Goal: Communication & Community: Share content

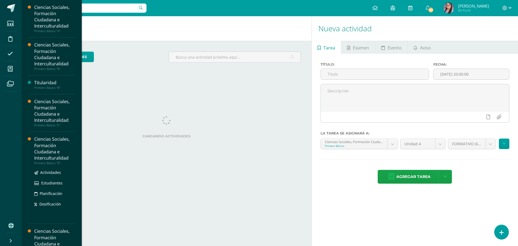
click at [53, 153] on div "Ciencias Sociales, Formación Ciudadana e Interculturalidad" at bounding box center [54, 148] width 41 height 25
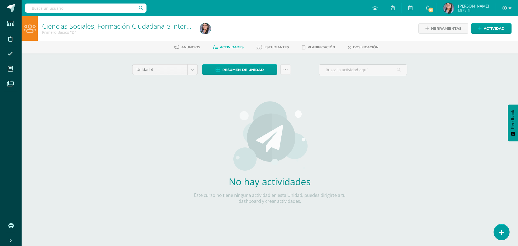
click at [503, 229] on link at bounding box center [501, 232] width 15 height 16
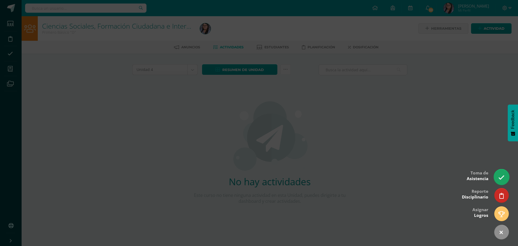
click at [499, 179] on icon at bounding box center [502, 177] width 6 height 6
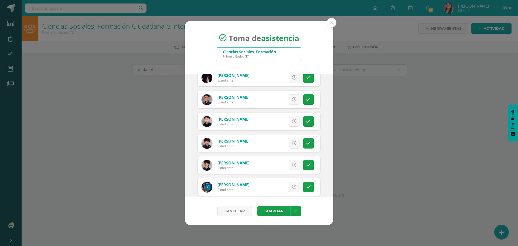
scroll to position [81, 0]
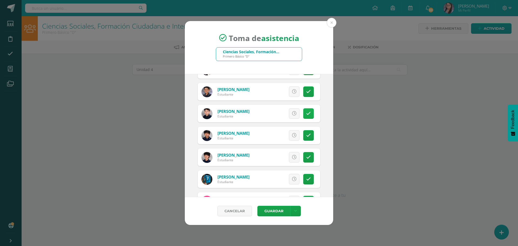
click at [306, 112] on icon at bounding box center [308, 113] width 5 height 5
click at [288, 113] on span "Excusa" at bounding box center [285, 114] width 15 height 10
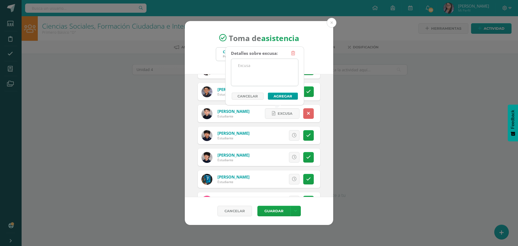
click at [280, 83] on textarea at bounding box center [264, 72] width 67 height 27
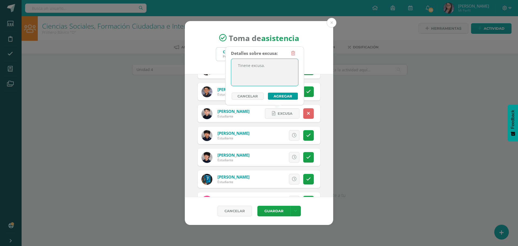
click at [247, 67] on textarea "Tinene excusa." at bounding box center [264, 72] width 67 height 27
type textarea "Tiene excusa."
click at [285, 97] on button "Agregar" at bounding box center [283, 96] width 30 height 7
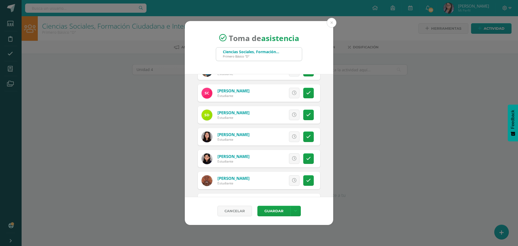
scroll to position [216, 0]
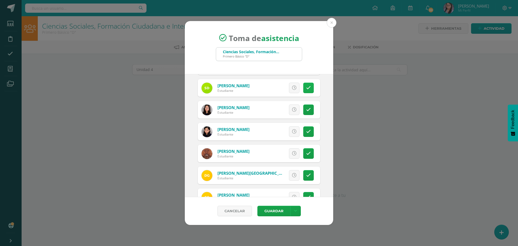
click at [307, 87] on icon at bounding box center [308, 88] width 5 height 5
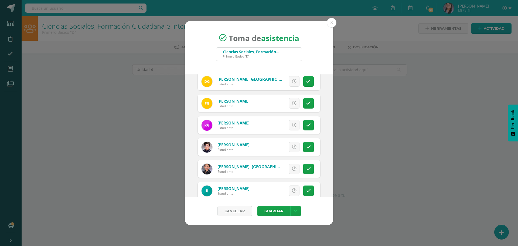
scroll to position [324, 0]
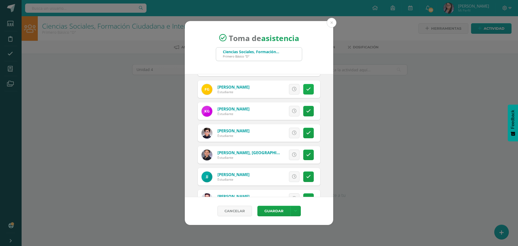
click at [306, 89] on icon at bounding box center [308, 89] width 5 height 5
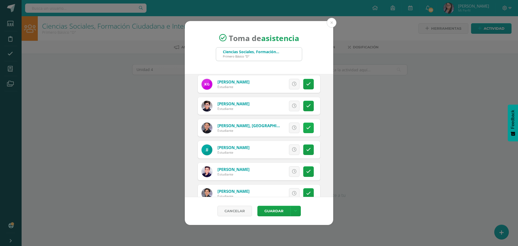
click at [305, 125] on link at bounding box center [308, 128] width 11 height 11
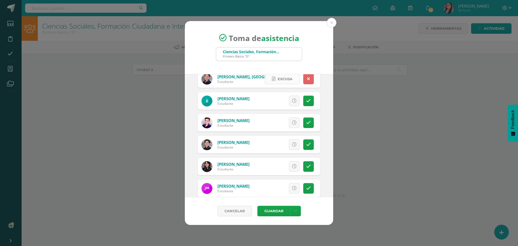
scroll to position [405, 0]
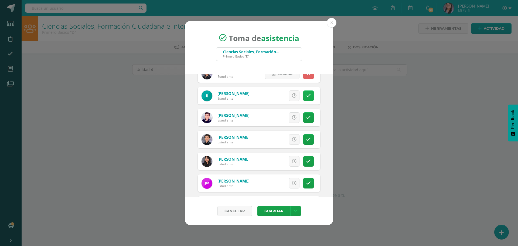
click at [306, 95] on icon at bounding box center [308, 95] width 5 height 5
click at [284, 94] on span "Excusa" at bounding box center [285, 96] width 15 height 10
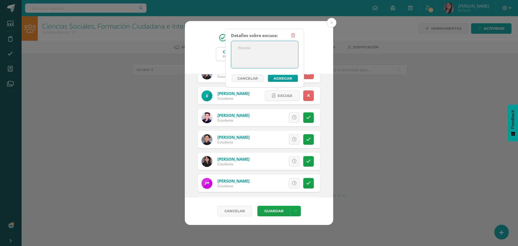
click at [266, 60] on textarea at bounding box center [264, 54] width 67 height 27
type textarea "Viaje"
click at [278, 79] on button "Agregar" at bounding box center [283, 78] width 30 height 7
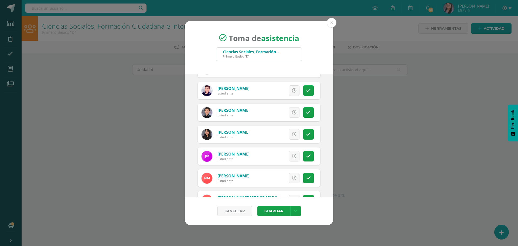
scroll to position [459, 0]
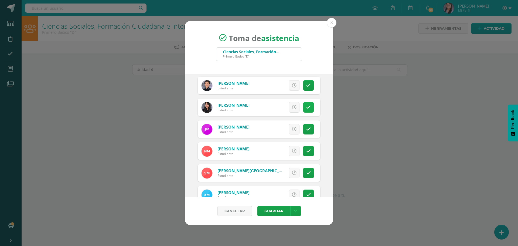
click at [306, 105] on icon at bounding box center [308, 107] width 5 height 5
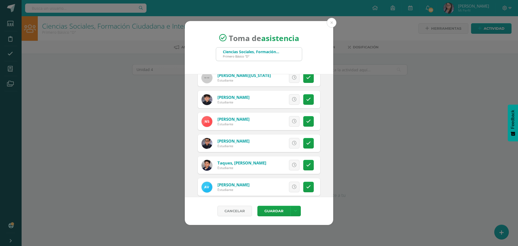
scroll to position [781, 0]
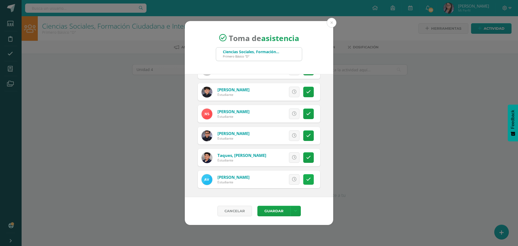
click at [307, 179] on icon at bounding box center [308, 179] width 5 height 5
click at [277, 211] on button "Guardar" at bounding box center [274, 211] width 33 height 11
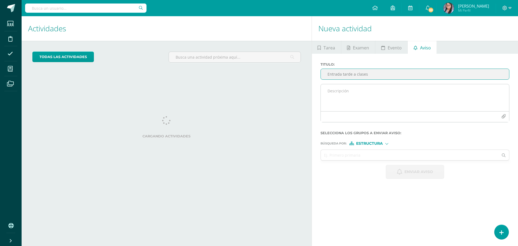
type input "Entrada tarde a clases"
click at [370, 106] on textarea at bounding box center [415, 97] width 188 height 27
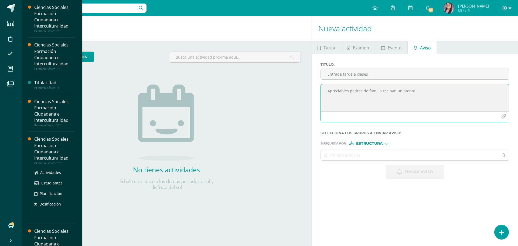
type textarea "Apreciables padres de familia reciban un atento"
click at [37, 156] on div "Ciencias Sociales, Formación Ciudadana e Interculturalidad" at bounding box center [54, 148] width 41 height 25
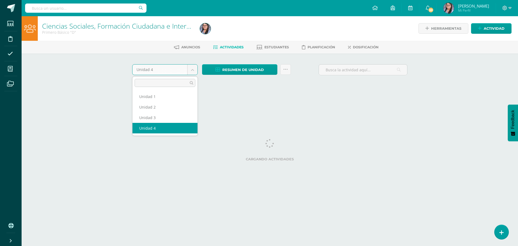
click at [194, 71] on body "Estudiantes Disciplina Asistencia Mis cursos Archivos Soporte Centro de ayuda Ú…" at bounding box center [259, 50] width 518 height 101
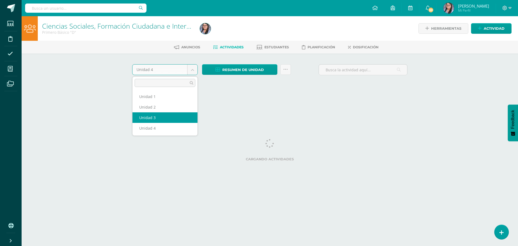
select select "Unidad 3"
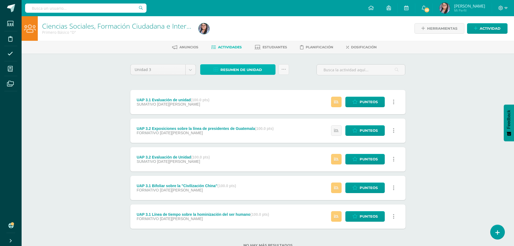
click at [243, 69] on span "Resumen de unidad" at bounding box center [242, 70] width 42 height 10
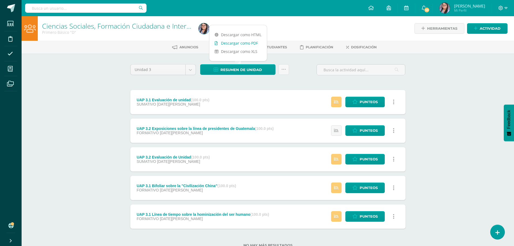
click at [246, 44] on link "Descargar como PDF" at bounding box center [239, 43] width 58 height 8
click at [374, 5] on span at bounding box center [371, 8] width 5 height 6
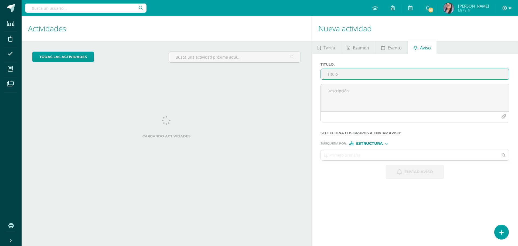
click at [367, 75] on input "Titulo :" at bounding box center [415, 74] width 188 height 11
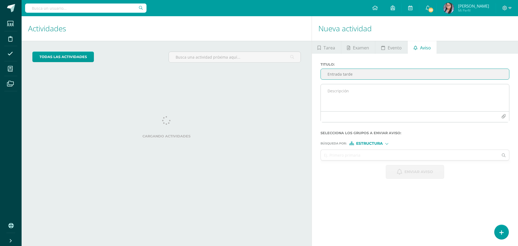
type input "Entrada tarde"
click at [382, 91] on textarea at bounding box center [415, 97] width 188 height 27
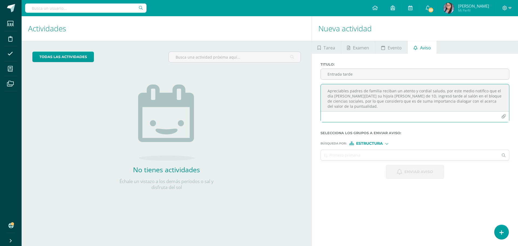
click at [457, 99] on textarea "Apreciables padres de familia reciban un atento y cordial saludo, por este medi…" at bounding box center [415, 97] width 188 height 27
click at [376, 107] on textarea "Apreciables padres de familia reciban un atento y cordial saludo, por este medi…" at bounding box center [415, 97] width 188 height 27
drag, startPoint x: 327, startPoint y: 91, endPoint x: 373, endPoint y: 114, distance: 51.0
click at [373, 114] on div "Apreciables padres de familia reciban un atento y cordial saludo, por este medi…" at bounding box center [415, 103] width 189 height 38
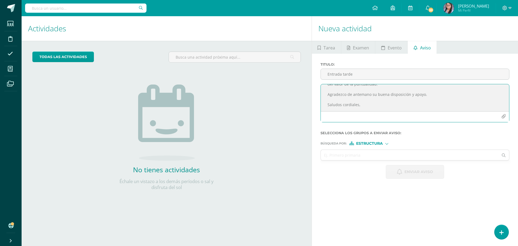
type textarea "Apreciables padres de familia reciban un atento y cordial saludo, por este medi…"
click at [367, 142] on span "Estructura" at bounding box center [369, 143] width 27 height 3
click at [367, 154] on span "Estructura" at bounding box center [371, 150] width 43 height 7
click at [372, 144] on span "Estructura" at bounding box center [369, 143] width 27 height 3
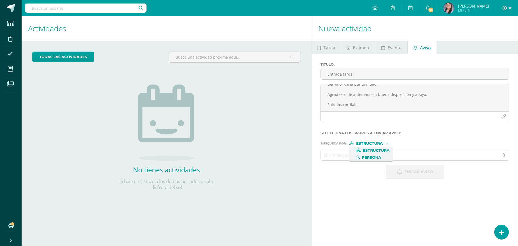
click at [374, 160] on span "Persona" at bounding box center [371, 157] width 43 height 7
click at [356, 157] on input "text" at bounding box center [410, 155] width 178 height 11
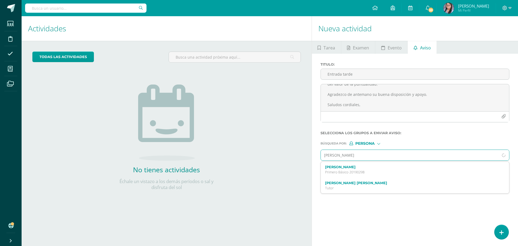
type input "[PERSON_NAME]"
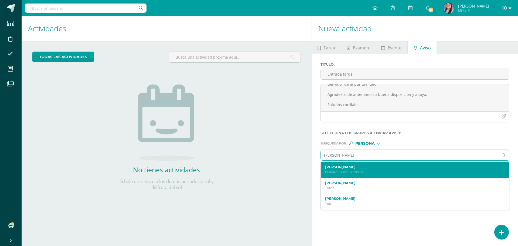
click at [361, 166] on label "[PERSON_NAME]" at bounding box center [411, 167] width 172 height 4
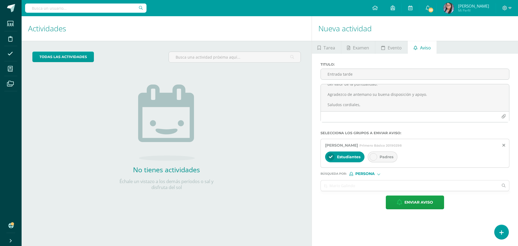
click at [383, 158] on span "Padres" at bounding box center [387, 156] width 14 height 5
click at [363, 184] on input "text" at bounding box center [410, 185] width 178 height 11
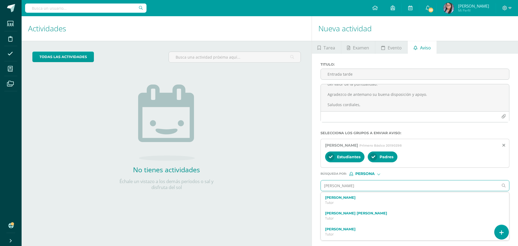
type input "[PERSON_NAME]"
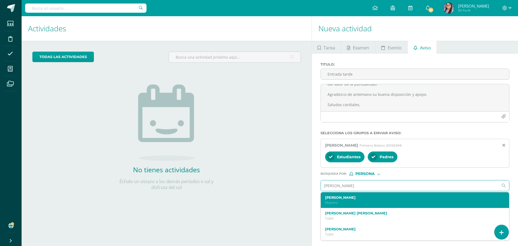
click at [362, 200] on p "Maestro" at bounding box center [411, 202] width 172 height 5
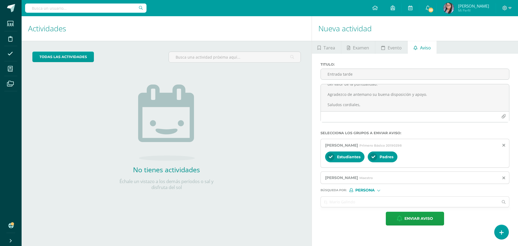
click at [362, 200] on input "text" at bounding box center [410, 202] width 178 height 11
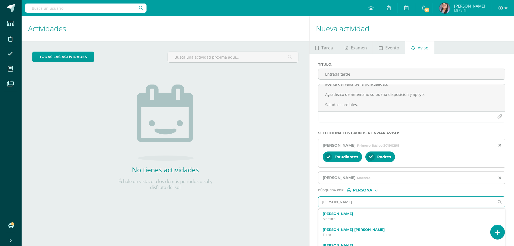
type input "[PERSON_NAME]"
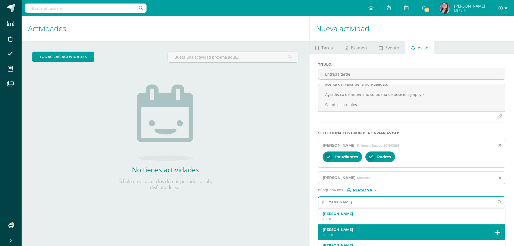
click at [354, 228] on label "[PERSON_NAME]" at bounding box center [408, 230] width 170 height 4
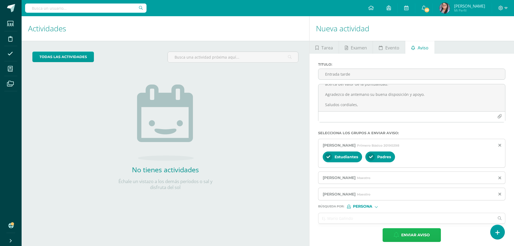
click at [396, 234] on icon "button" at bounding box center [396, 235] width 5 height 6
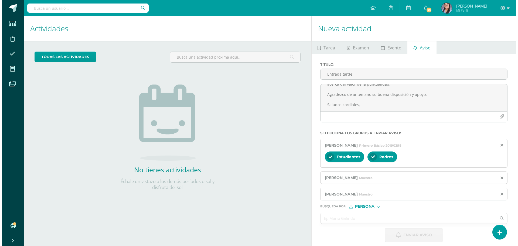
scroll to position [0, 0]
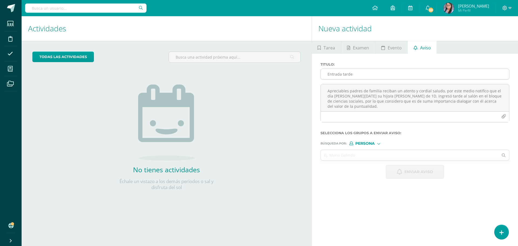
click at [375, 69] on input "Entrada tarde" at bounding box center [415, 74] width 188 height 11
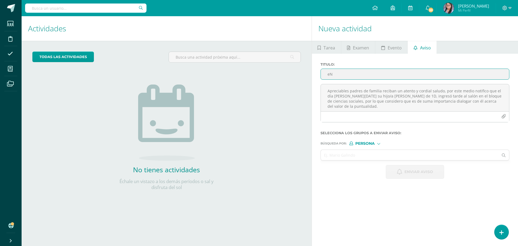
type input "e"
click at [375, 69] on input "Entrda" at bounding box center [415, 74] width 188 height 11
type input "Entrada tarde a clases"
